Goal: Task Accomplishment & Management: Use online tool/utility

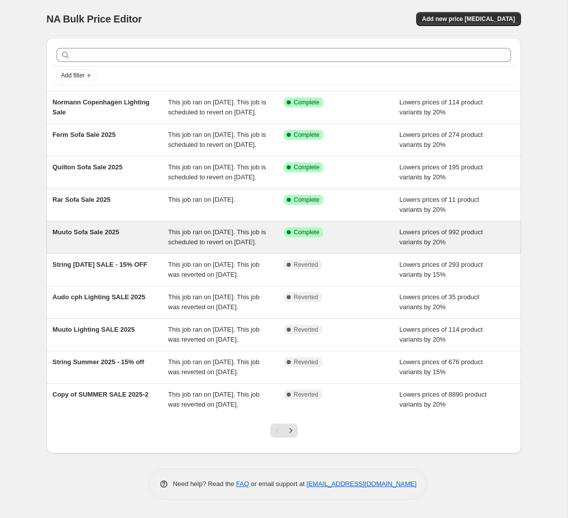
scroll to position [15, 0]
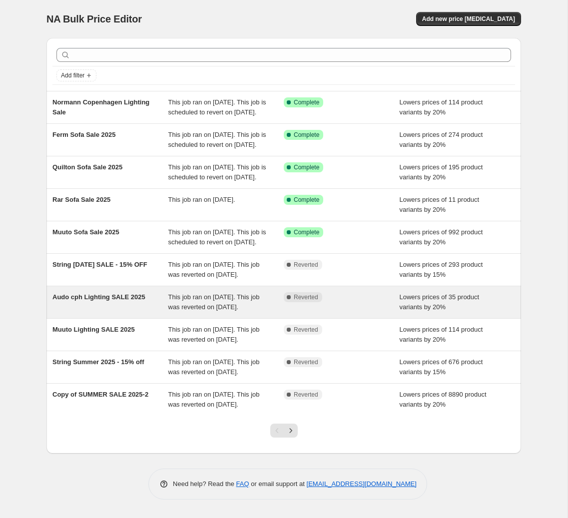
click at [133, 301] on span "Audo cph Lighting SALE 2025" at bounding box center [98, 296] width 93 height 7
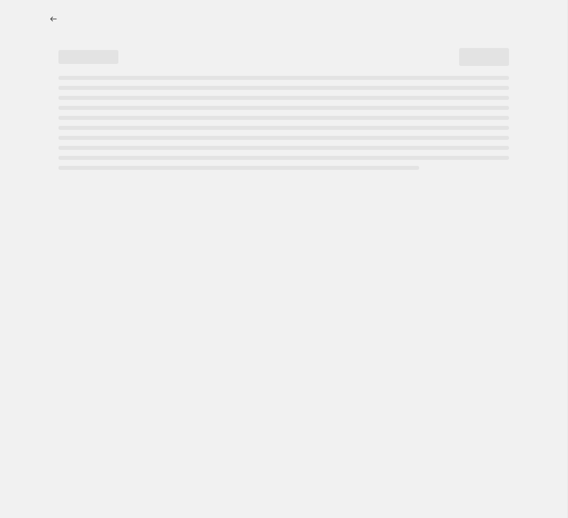
select select "percentage"
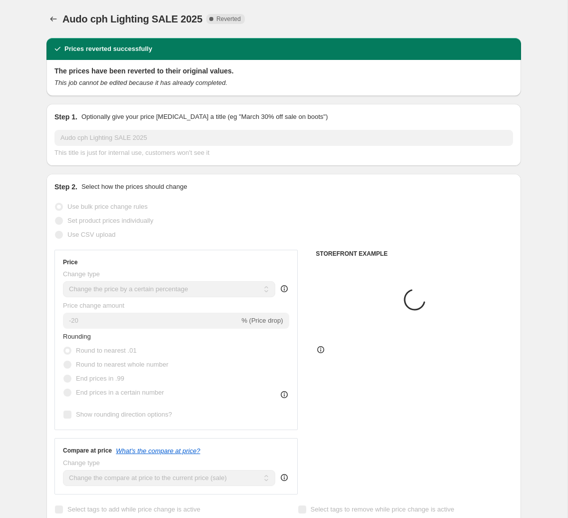
select select "collection"
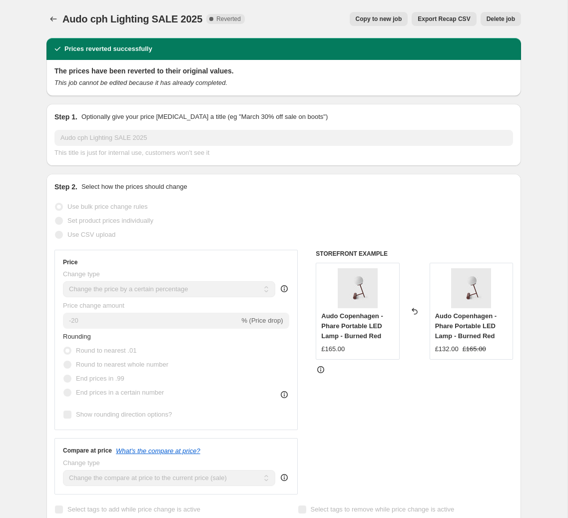
click at [380, 17] on span "Copy to new job" at bounding box center [379, 19] width 46 height 8
select select "percentage"
select select "collection"
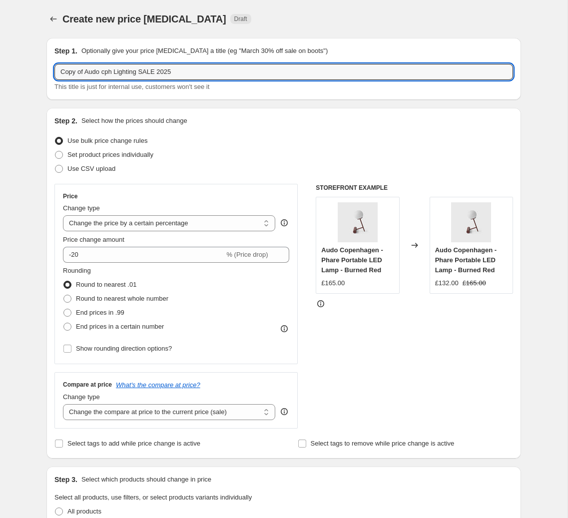
drag, startPoint x: 86, startPoint y: 71, endPoint x: 31, endPoint y: 71, distance: 55.5
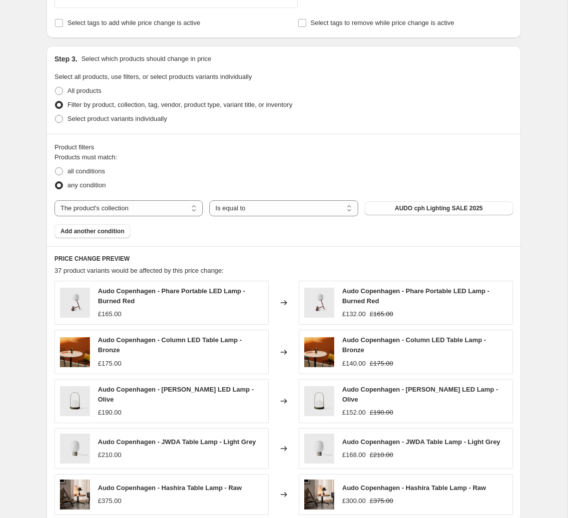
scroll to position [595, 0]
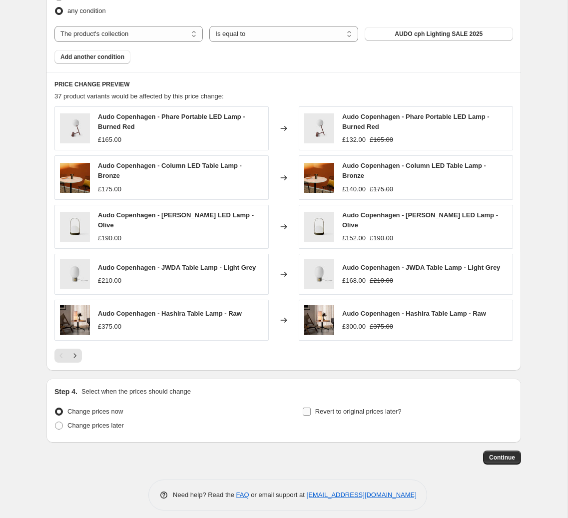
type input "Audo cph Lighting SALE 2025"
click at [307, 408] on input "Revert to original prices later?" at bounding box center [307, 412] width 8 height 8
checkbox input "true"
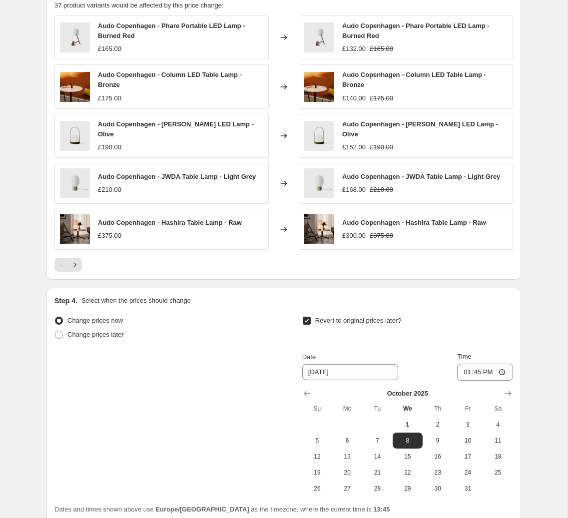
scroll to position [716, 0]
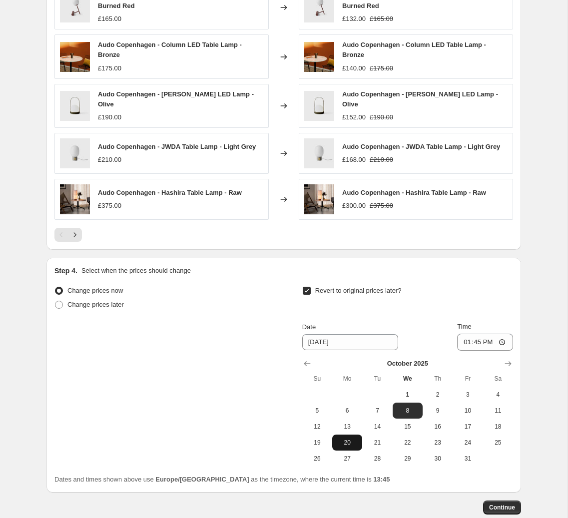
click at [352, 439] on span "20" at bounding box center [347, 443] width 22 height 8
type input "10/20/2025"
click at [500, 334] on input "13:45" at bounding box center [485, 342] width 56 height 17
type input "00:01"
click at [503, 504] on span "Continue" at bounding box center [502, 508] width 26 height 8
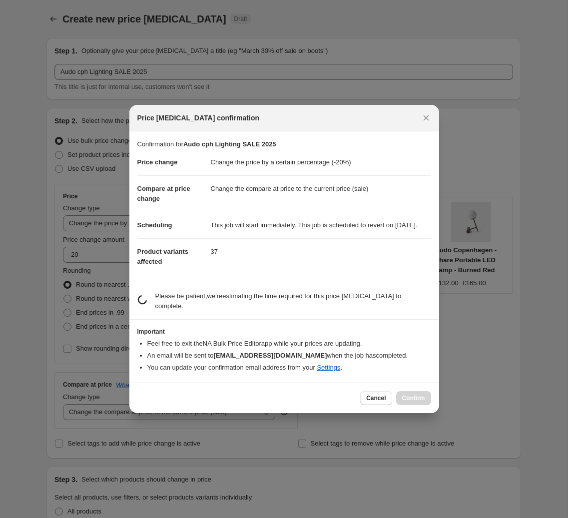
scroll to position [0, 0]
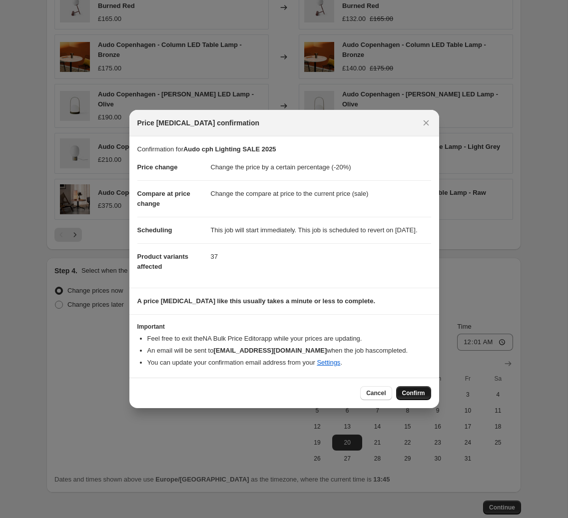
click at [413, 397] on span "Confirm" at bounding box center [413, 393] width 23 height 8
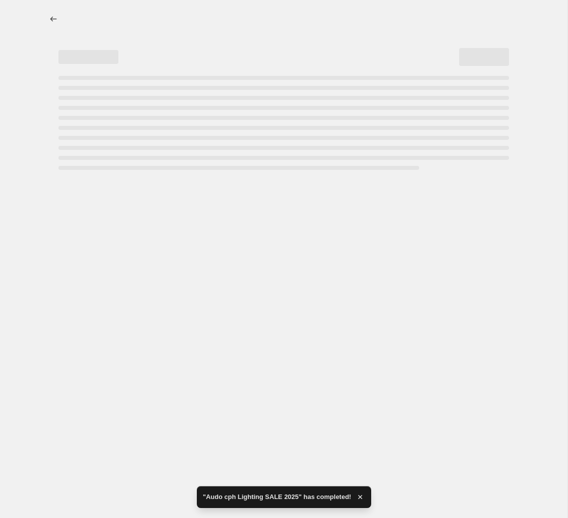
select select "percentage"
select select "collection"
